Goal: Transaction & Acquisition: Purchase product/service

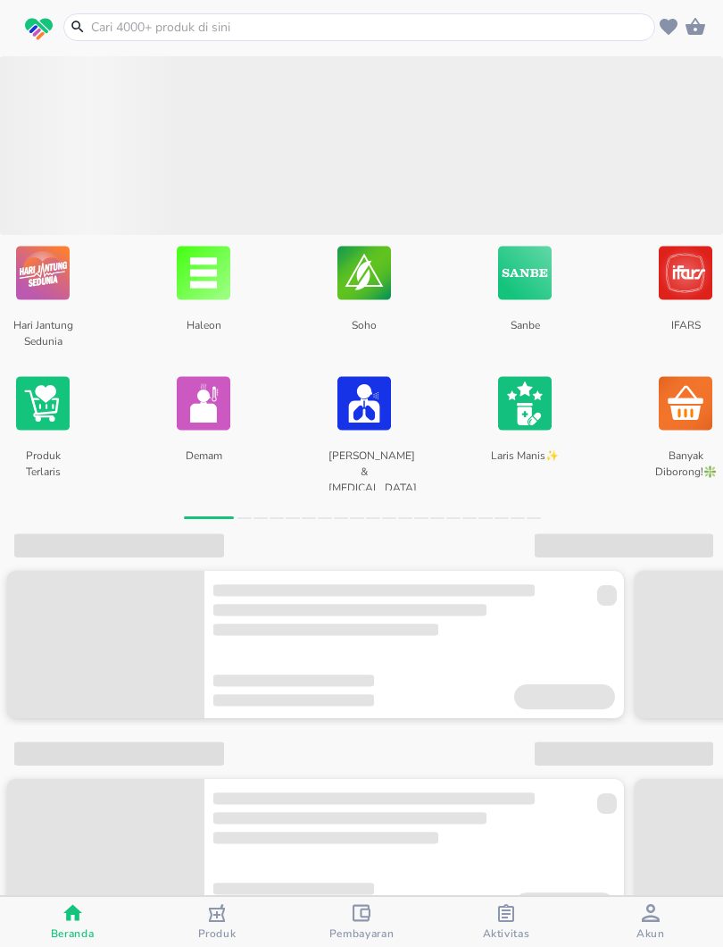
click at [304, 35] on input "text" at bounding box center [370, 27] width 562 height 19
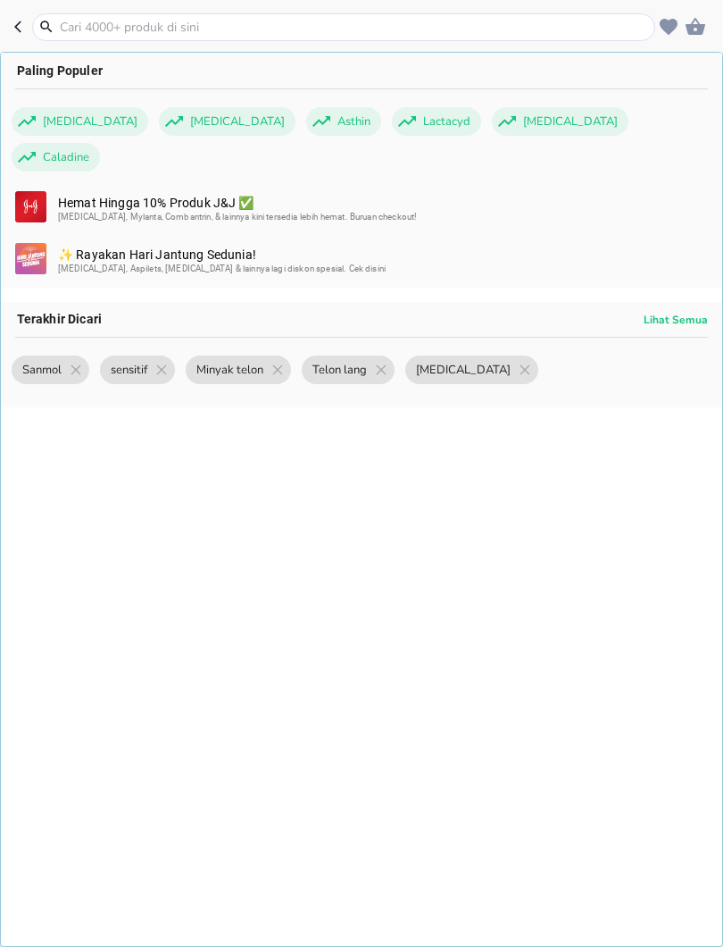
click at [196, 27] on input "text" at bounding box center [354, 27] width 593 height 19
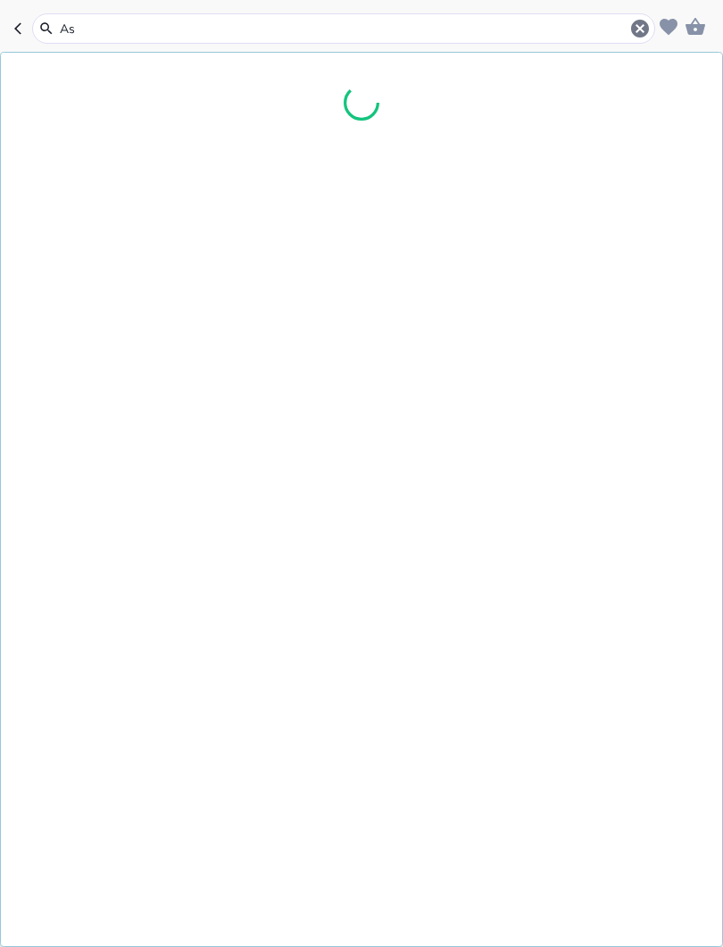
type input "A"
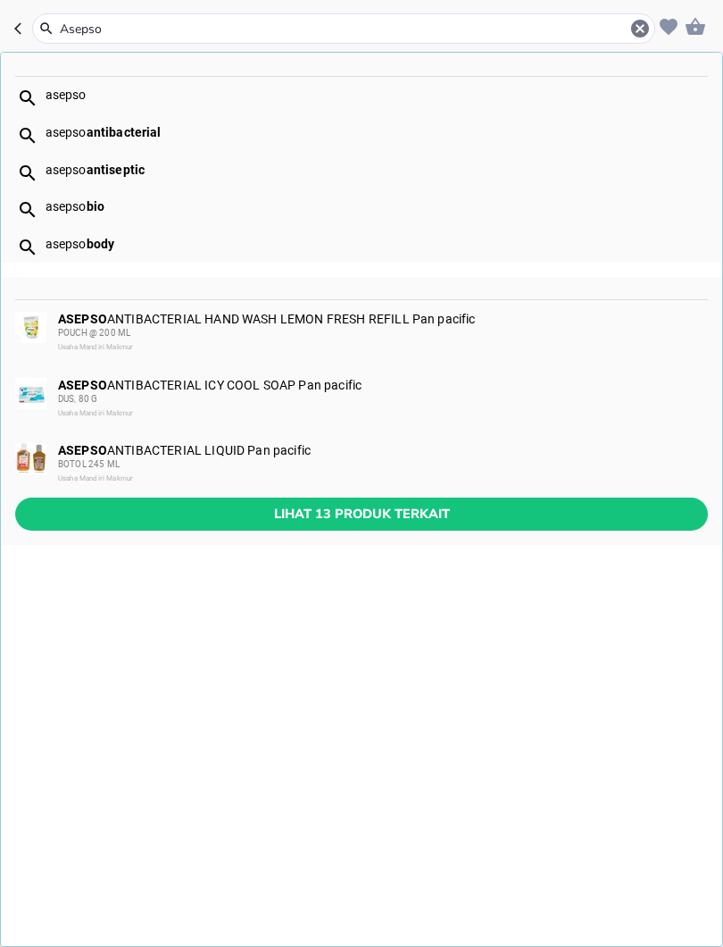
type input "Asepso"
click at [444, 521] on span "Lihat 13 produk terkait" at bounding box center [361, 514] width 665 height 22
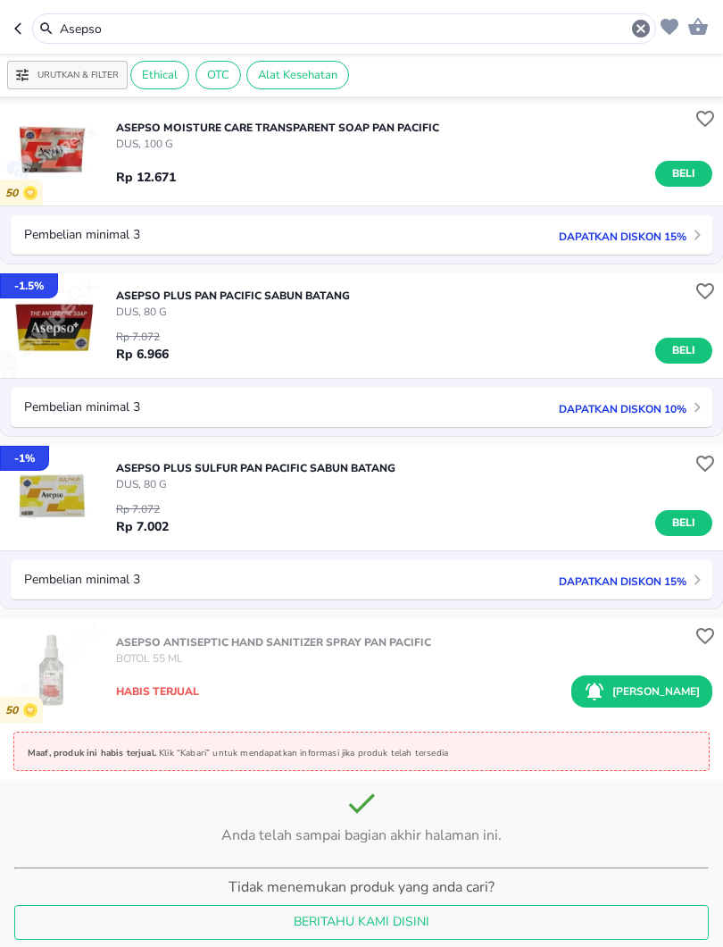
scroll to position [1263, 0]
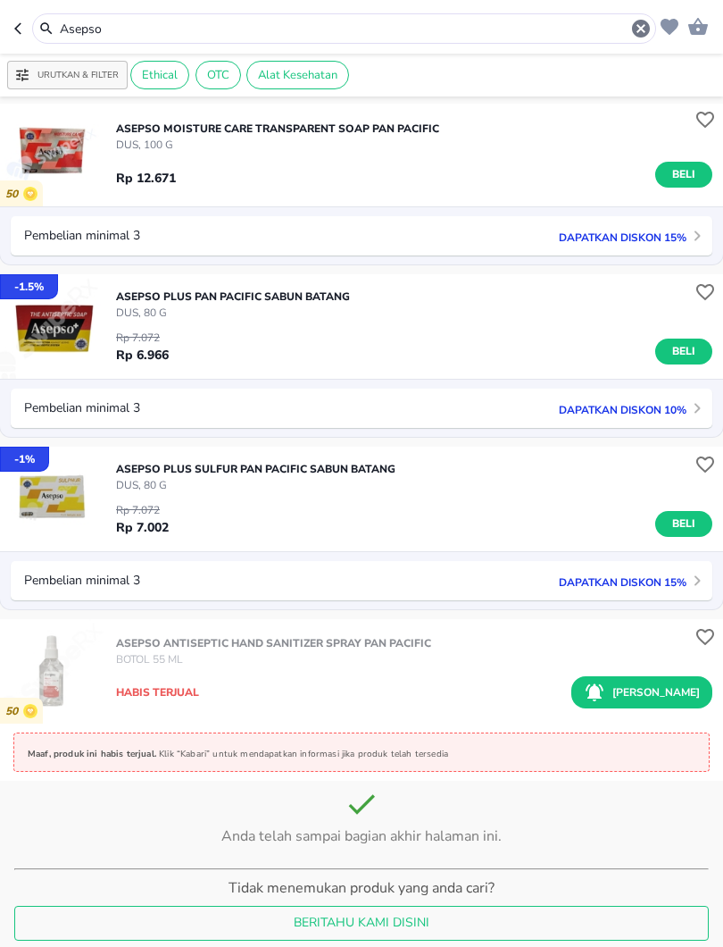
click at [49, 521] on img "button" at bounding box center [52, 499] width 104 height 104
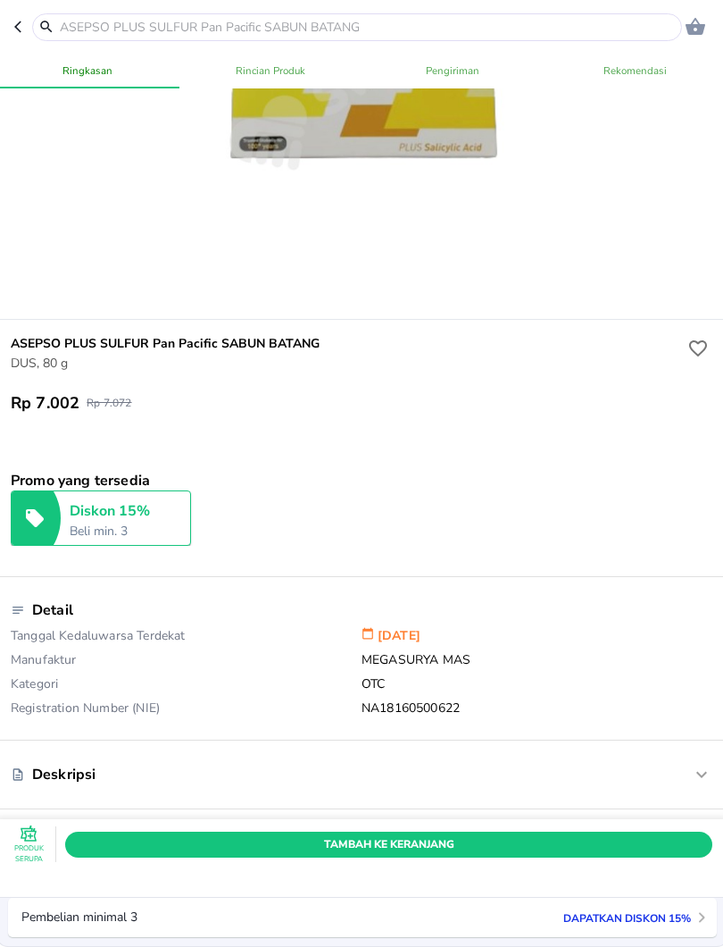
scroll to position [255, 0]
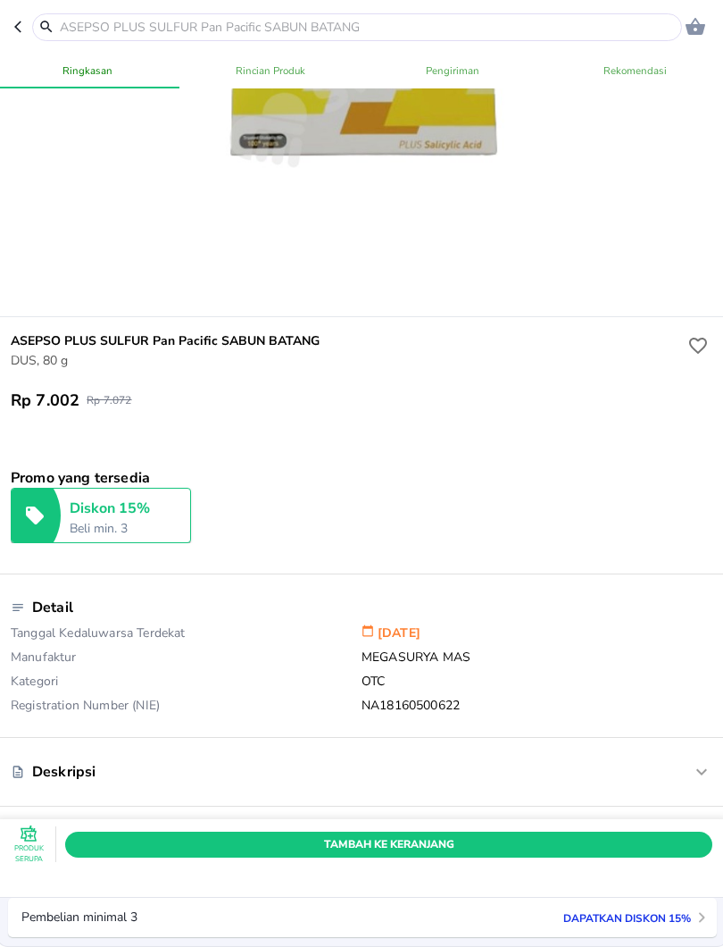
click at [466, 25] on input "text" at bounding box center [368, 27] width 620 height 19
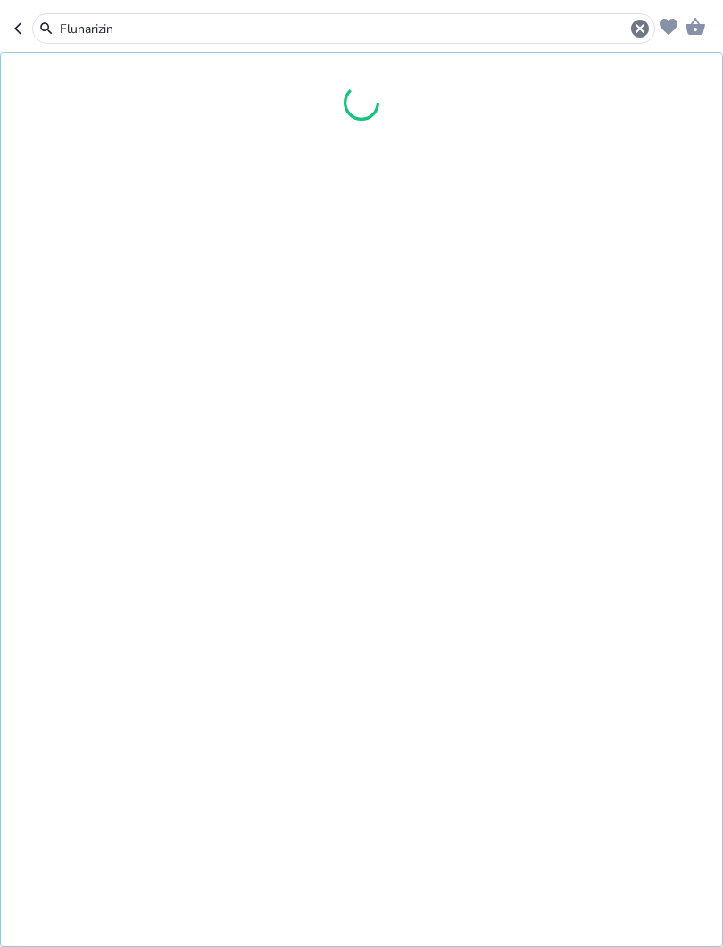
type input "[MEDICAL_DATA]"
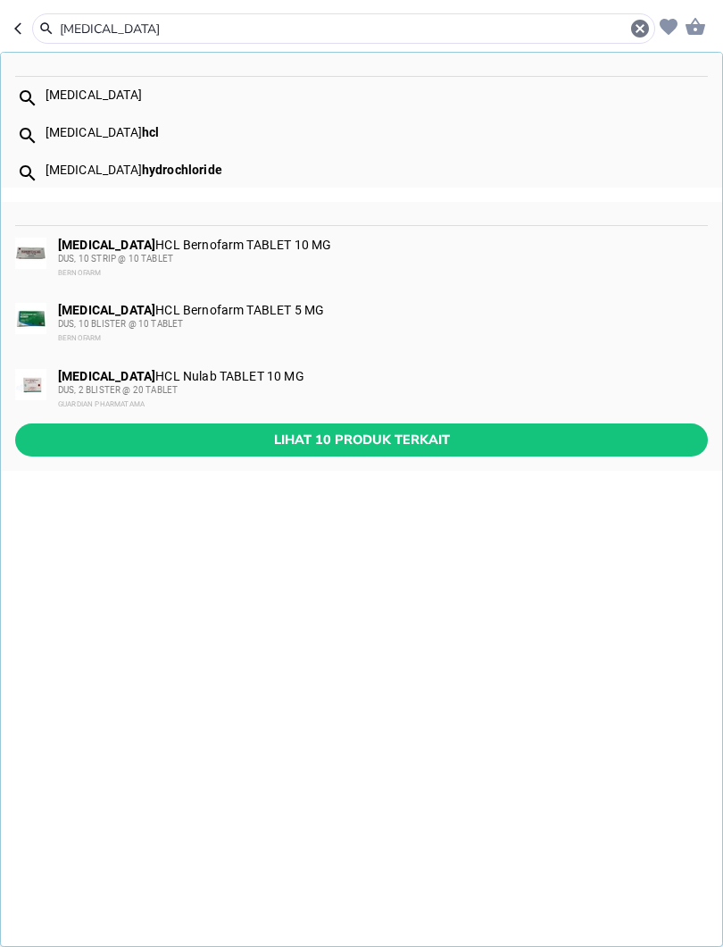
click at [172, 432] on span "Lihat 10 produk terkait" at bounding box center [361, 440] width 665 height 22
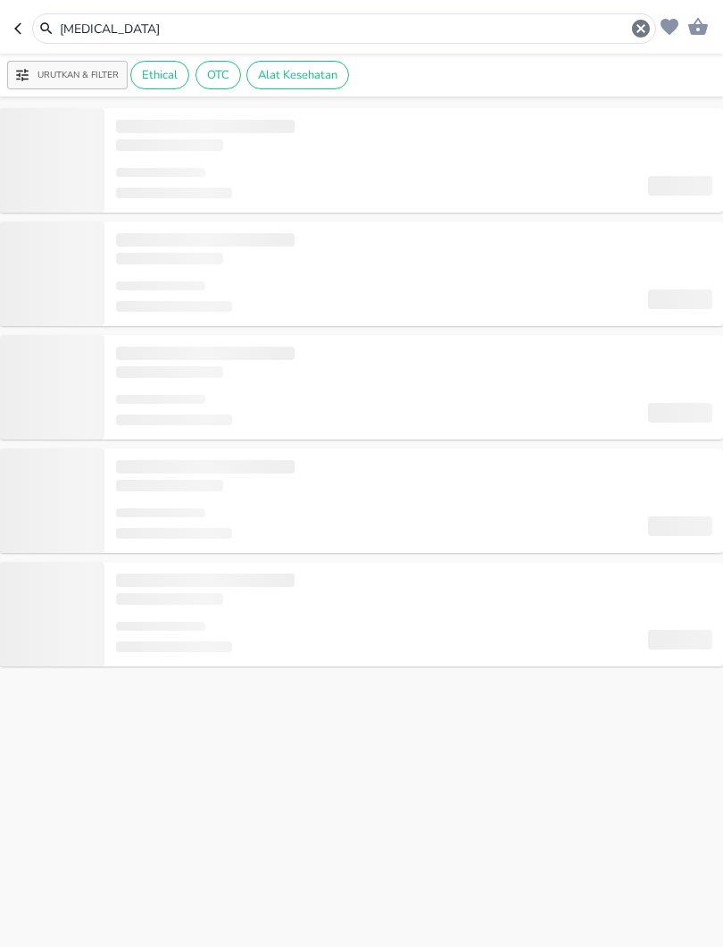
type input "[MEDICAL_DATA]"
click at [213, 431] on span "‌" at bounding box center [174, 422] width 116 height 20
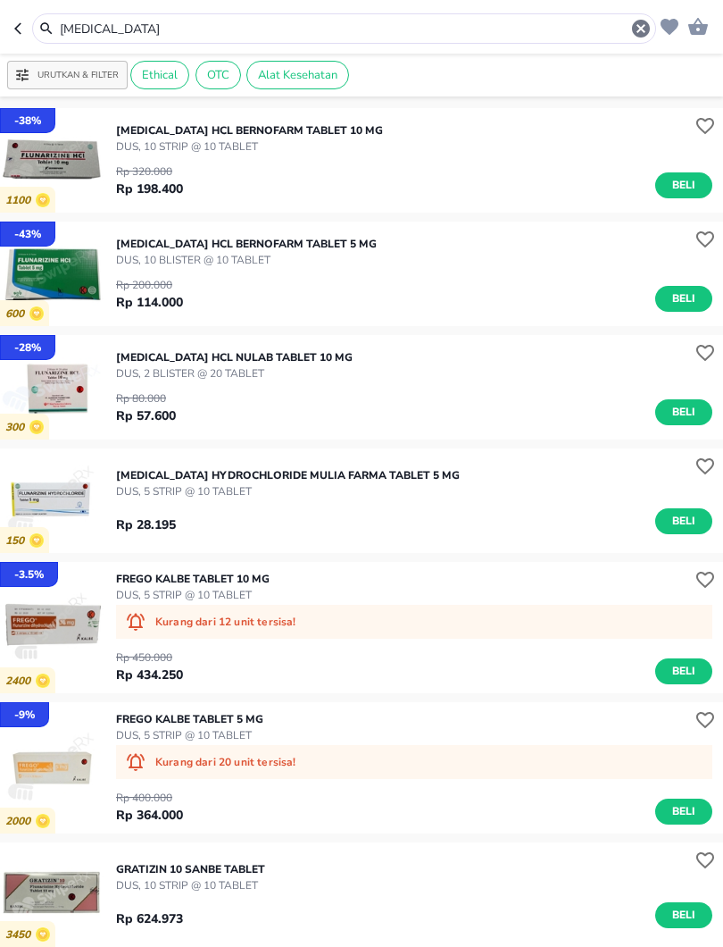
click at [222, 294] on div "Rp 200.000 Rp 114.000 Beli" at bounding box center [414, 290] width 597 height 44
click at [44, 271] on img "button" at bounding box center [52, 274] width 104 height 104
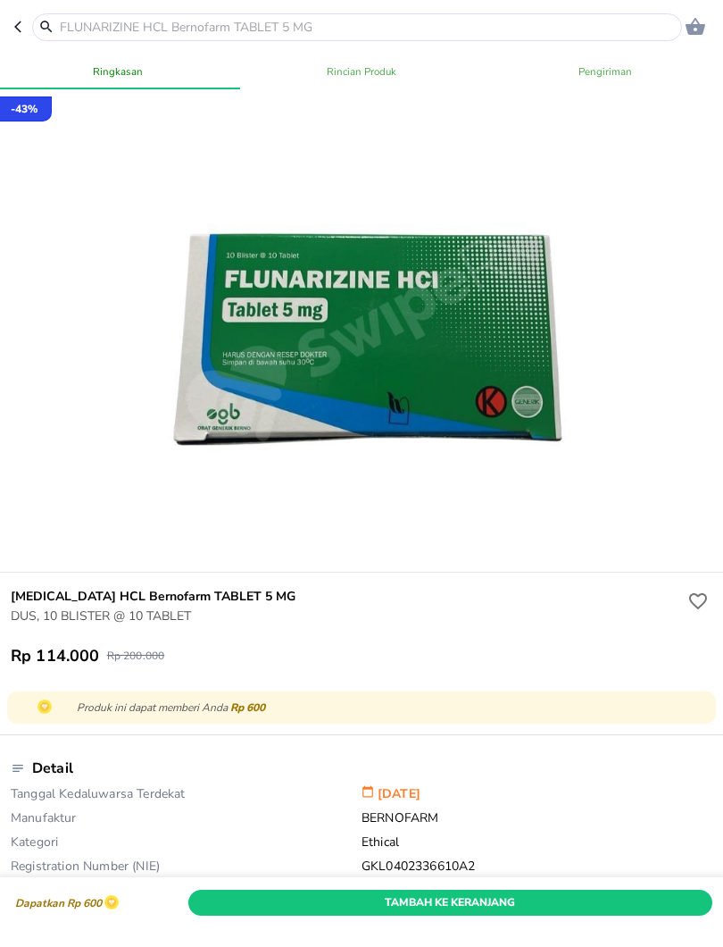
scroll to position [22, 0]
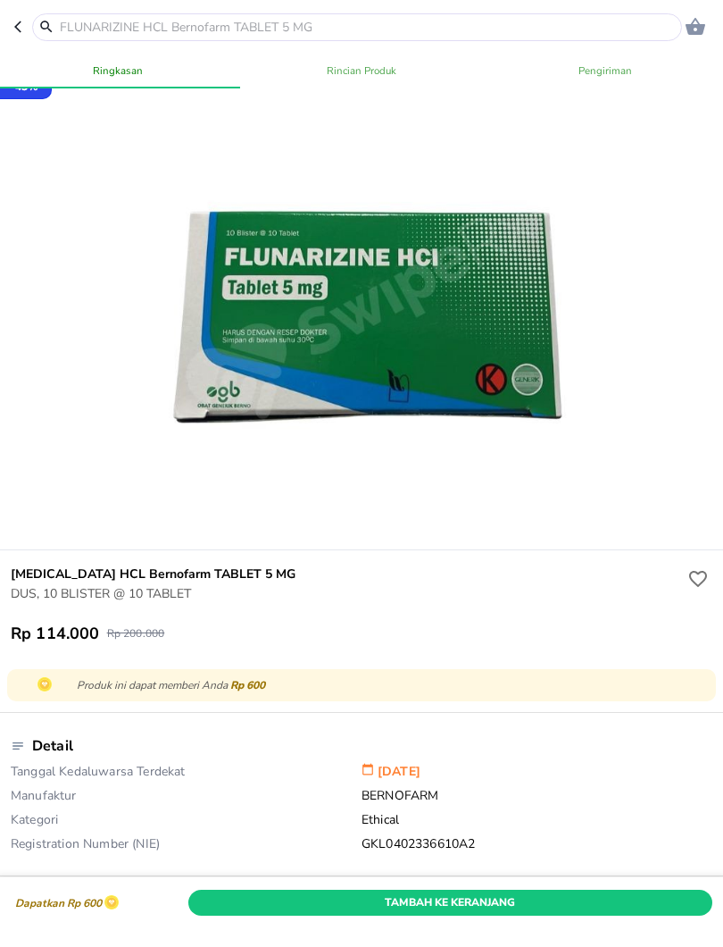
click at [14, 32] on icon "button" at bounding box center [21, 27] width 14 height 14
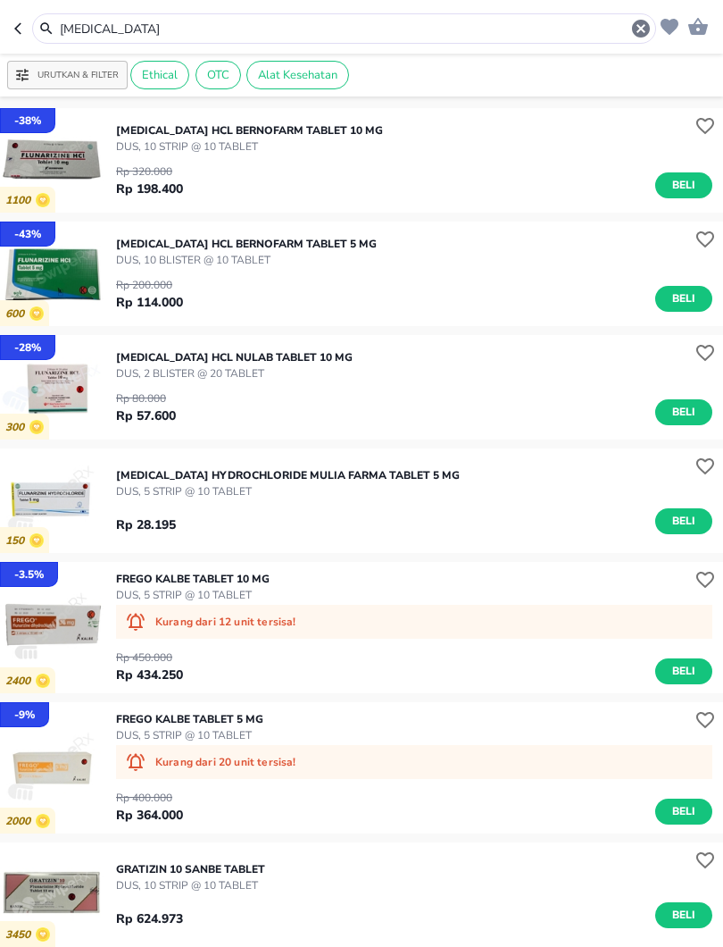
click at [472, 506] on div "Rp 28.195 Beli" at bounding box center [414, 516] width 597 height 35
click at [52, 507] on img "button" at bounding box center [52, 500] width 104 height 104
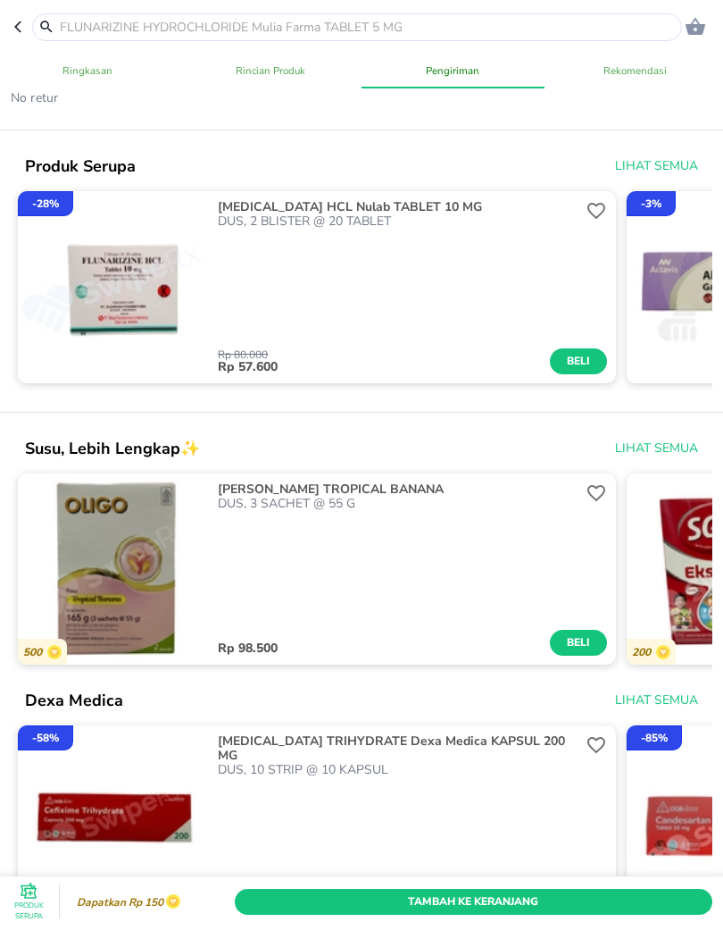
scroll to position [1055, 0]
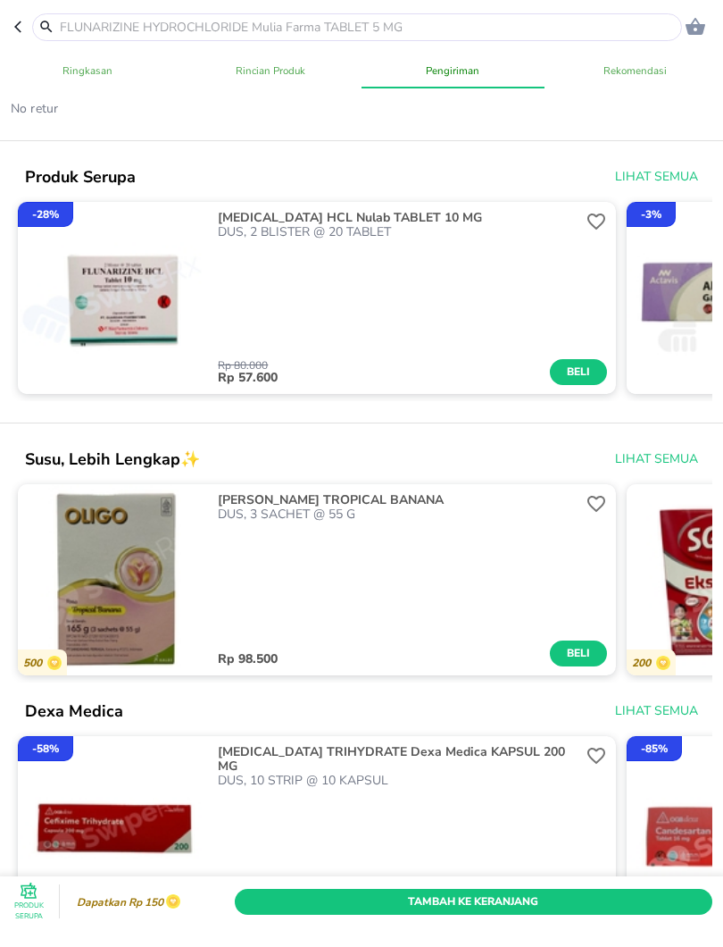
click at [10, 36] on header "0" at bounding box center [361, 27] width 723 height 54
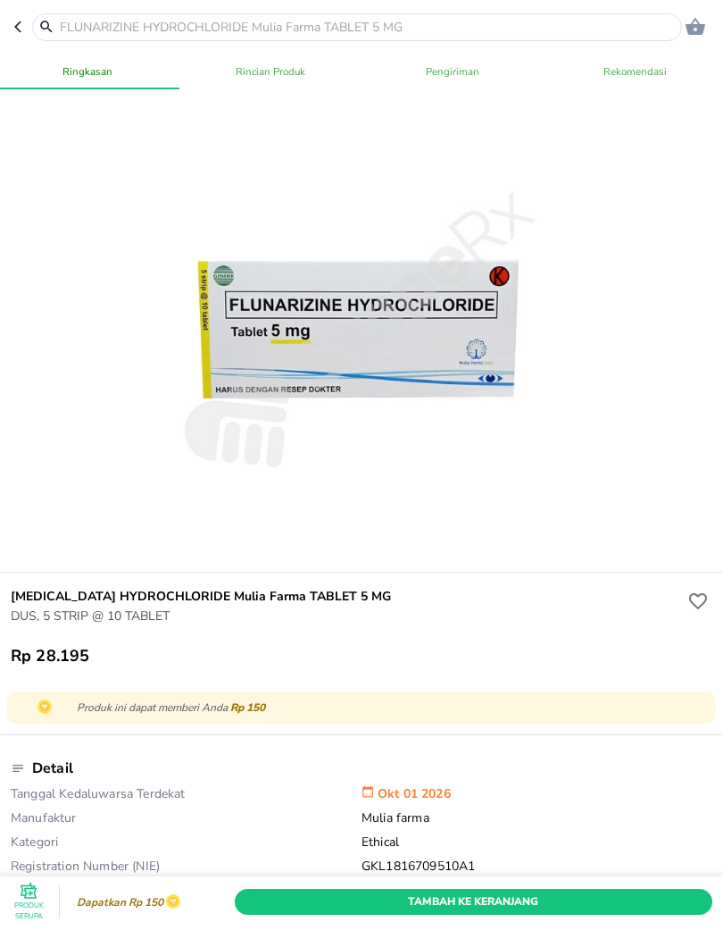
scroll to position [0, 0]
click at [313, 31] on input "text" at bounding box center [368, 27] width 620 height 19
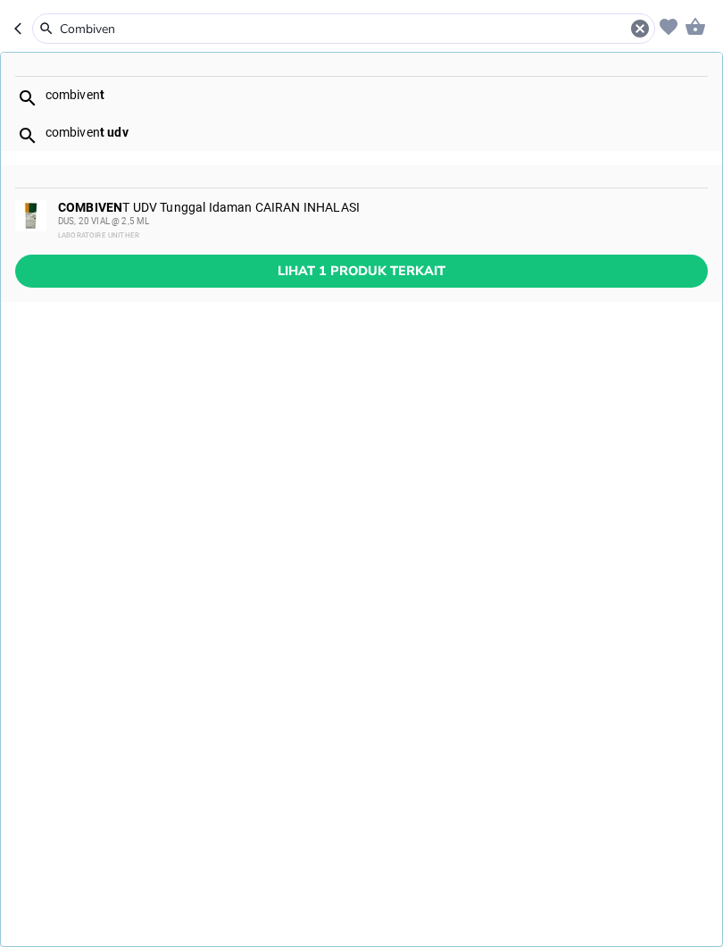
type input "[MEDICAL_DATA]"
click at [416, 263] on span "Lihat 1 produk terkait" at bounding box center [361, 271] width 665 height 22
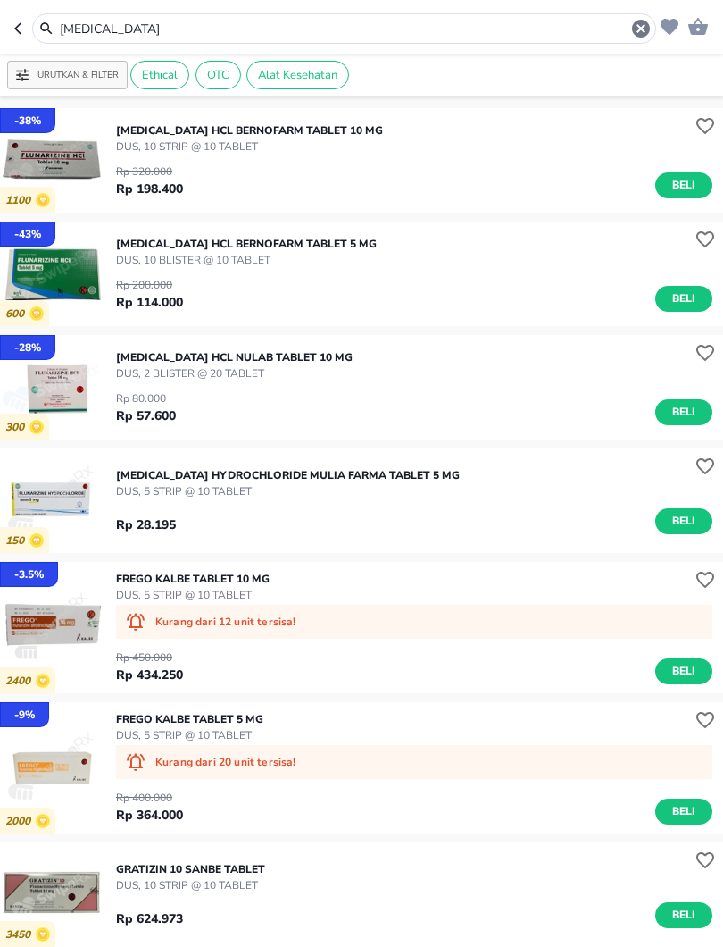
type input "[MEDICAL_DATA]"
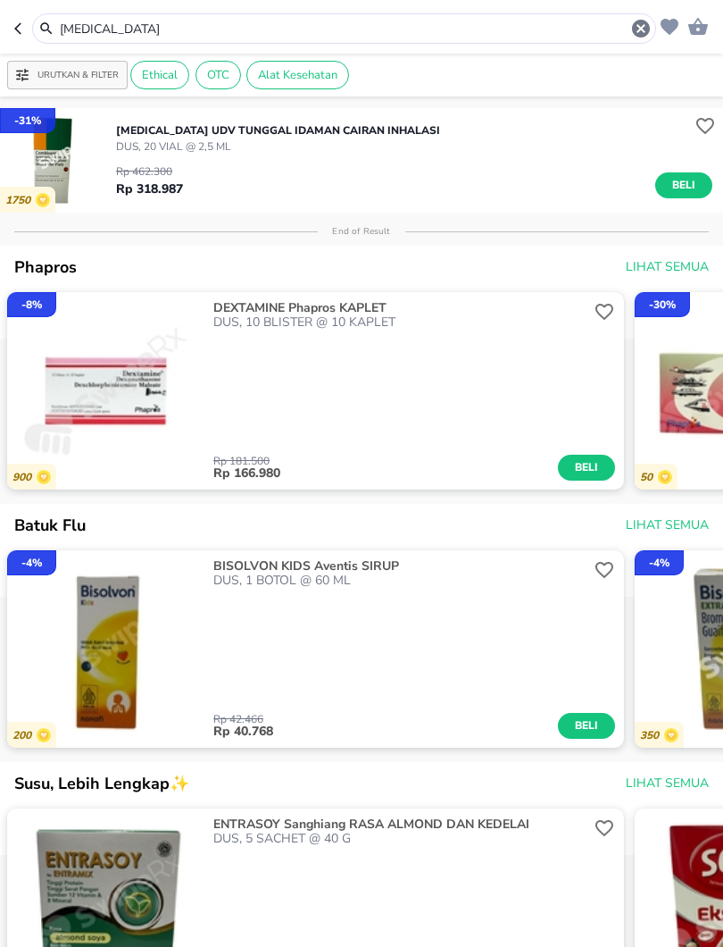
click at [470, 159] on div "Rp 462.300 Rp 318.987 Beli" at bounding box center [414, 177] width 597 height 44
click at [393, 145] on p "DUS, 20 VIAL @ 2,5 ML" at bounding box center [278, 146] width 324 height 16
